Goal: Transaction & Acquisition: Download file/media

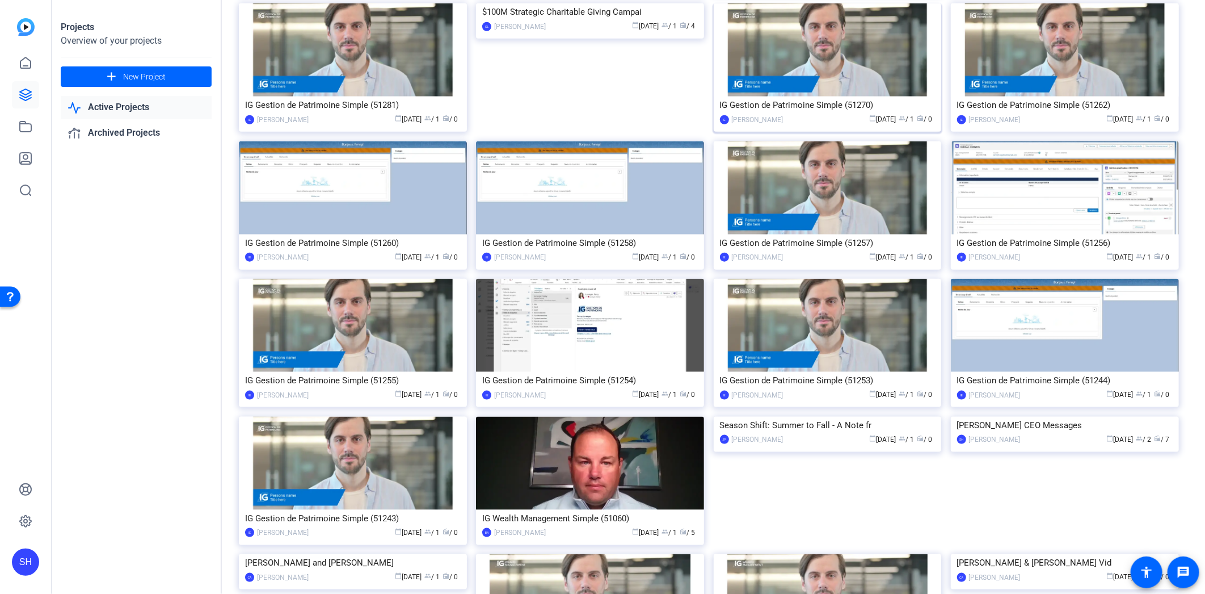
scroll to position [756, 0]
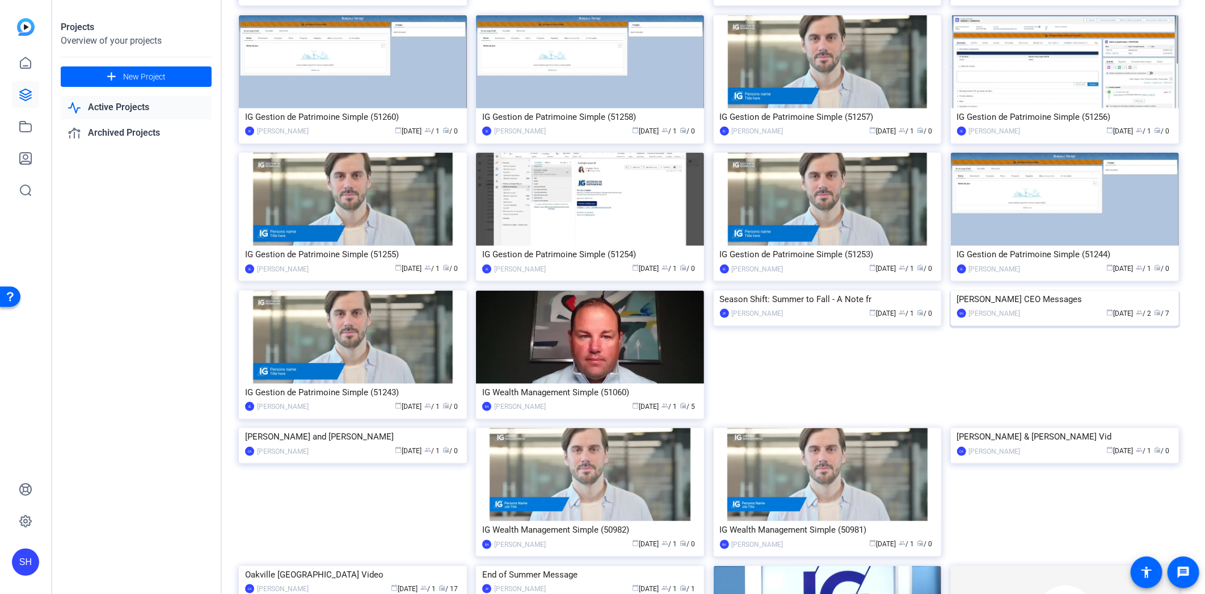
click at [1001, 308] on div "[PERSON_NAME] CEO Messages" at bounding box center [1065, 299] width 216 height 17
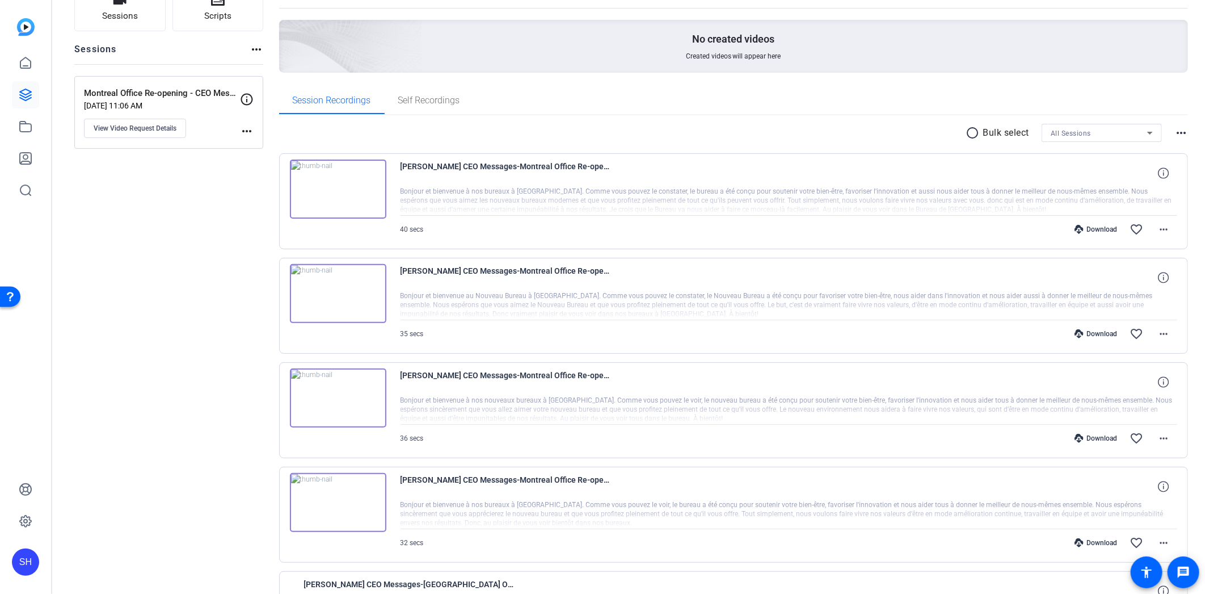
scroll to position [126, 0]
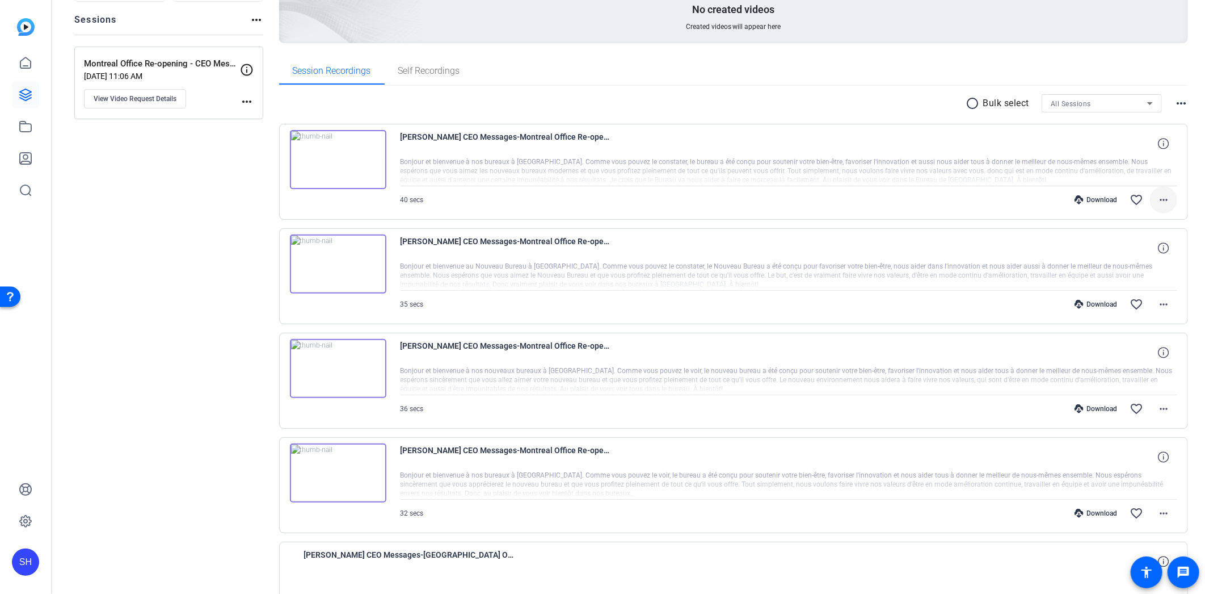
click at [1162, 201] on mat-icon "more_horiz" at bounding box center [1164, 200] width 14 height 14
click at [1145, 246] on span "Download MP4" at bounding box center [1128, 252] width 68 height 14
click at [1184, 273] on div "Sessions Scripts Sessions more_horiz Montreal Office Re-opening - CEO Message […" at bounding box center [629, 419] width 1154 height 955
click at [1159, 302] on mat-icon "more_horiz" at bounding box center [1164, 304] width 14 height 14
click at [1145, 354] on span "Download MP4" at bounding box center [1128, 356] width 68 height 14
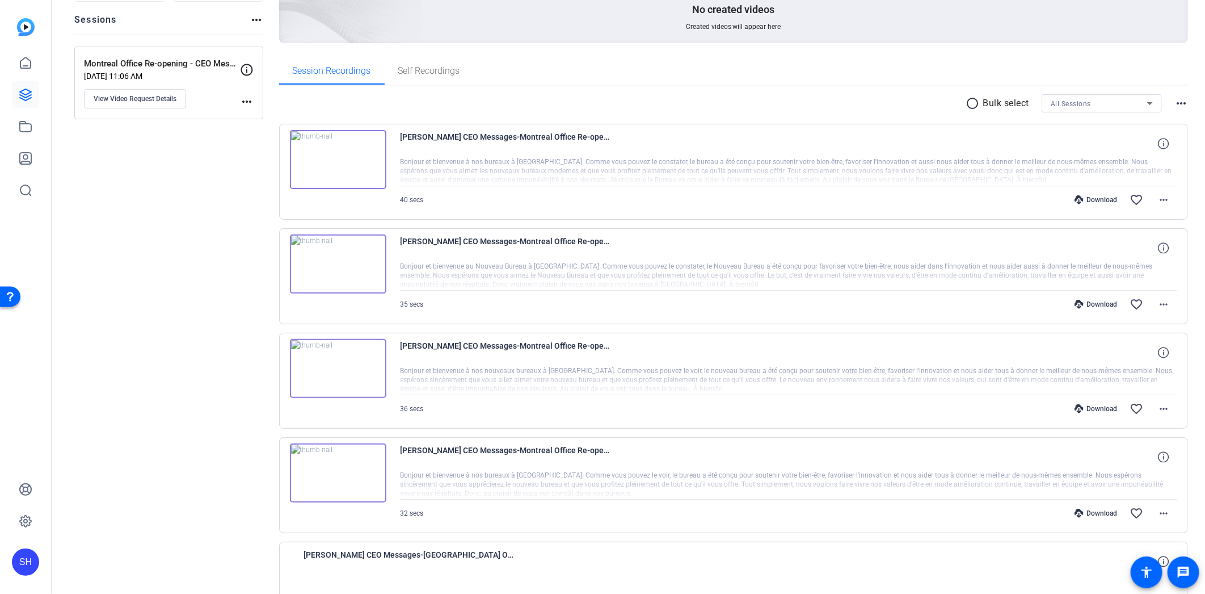
click at [1190, 331] on div "Sessions Scripts Sessions more_horiz Montreal Office Re-opening - CEO Message […" at bounding box center [629, 419] width 1154 height 955
click at [1163, 410] on mat-icon "more_horiz" at bounding box center [1164, 409] width 14 height 14
click at [1154, 457] on span "Download MP4" at bounding box center [1128, 460] width 68 height 14
click at [1165, 515] on mat-icon "more_horiz" at bounding box center [1164, 513] width 14 height 14
click at [1137, 401] on span "Download MP4" at bounding box center [1128, 405] width 68 height 14
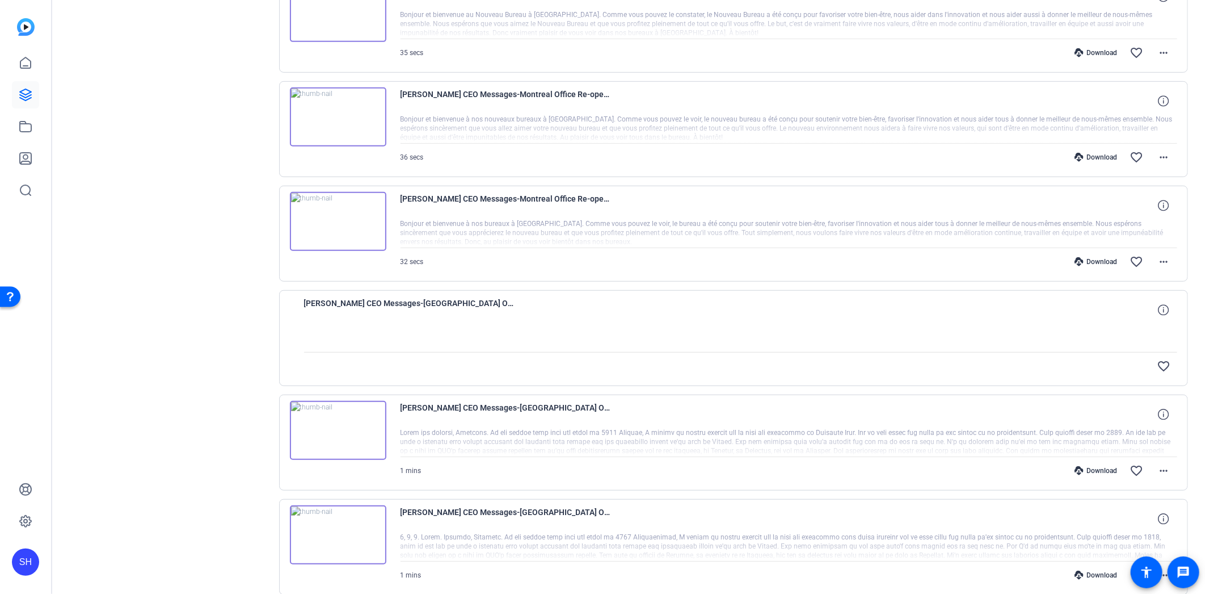
scroll to position [378, 0]
click at [721, 330] on div at bounding box center [741, 337] width 874 height 28
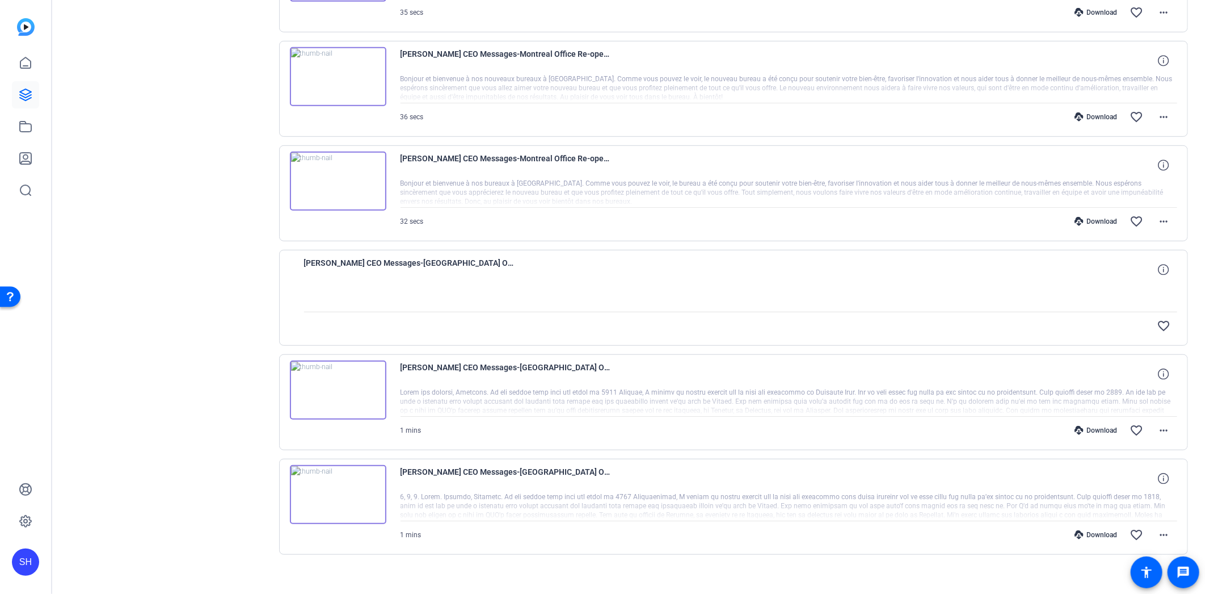
scroll to position [429, 0]
